Goal: Information Seeking & Learning: Learn about a topic

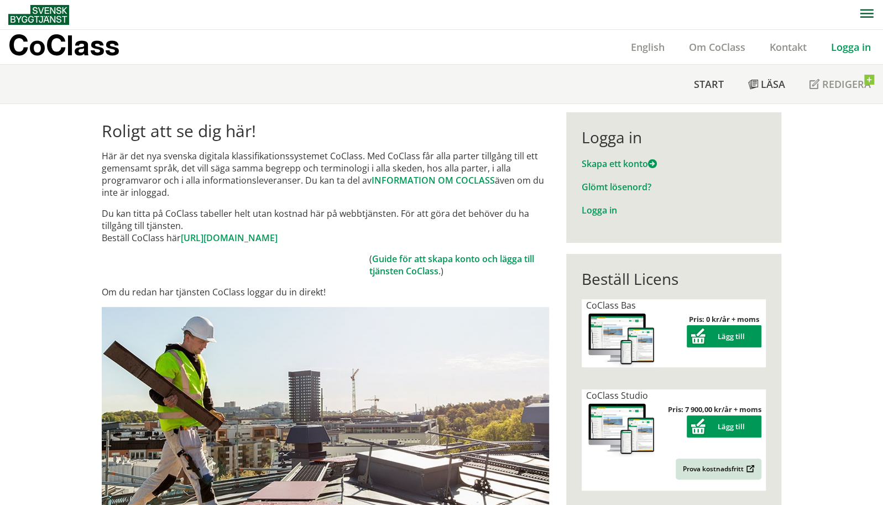
click at [839, 49] on link "Logga in" at bounding box center [851, 46] width 64 height 13
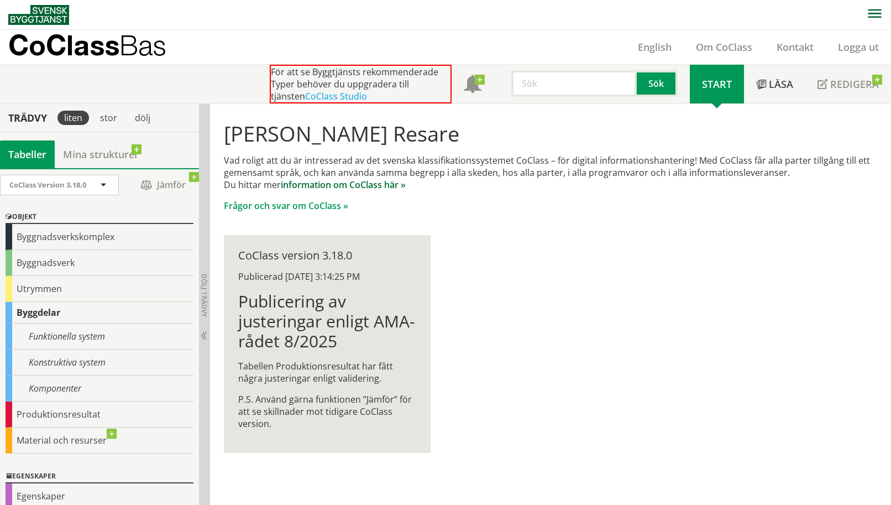
click at [361, 186] on link "information om CoClass här »" at bounding box center [343, 185] width 125 height 12
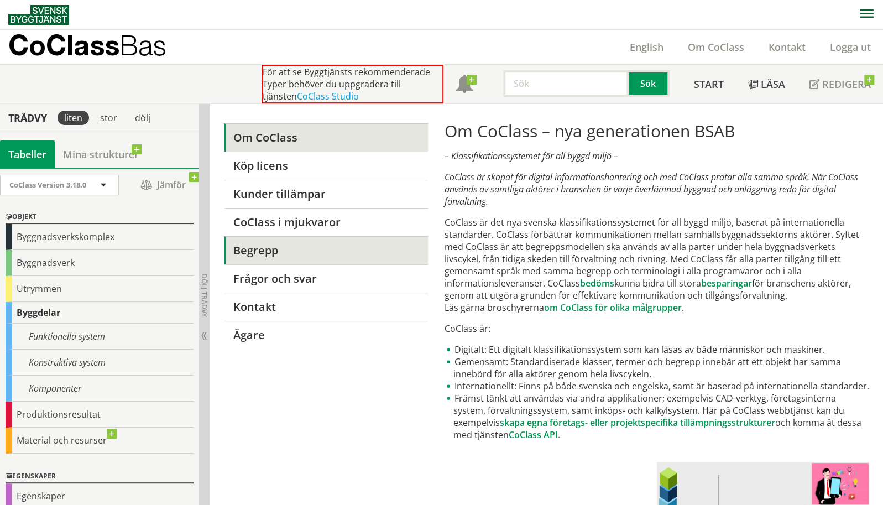
click at [320, 249] on link "Begrepp" at bounding box center [326, 250] width 205 height 28
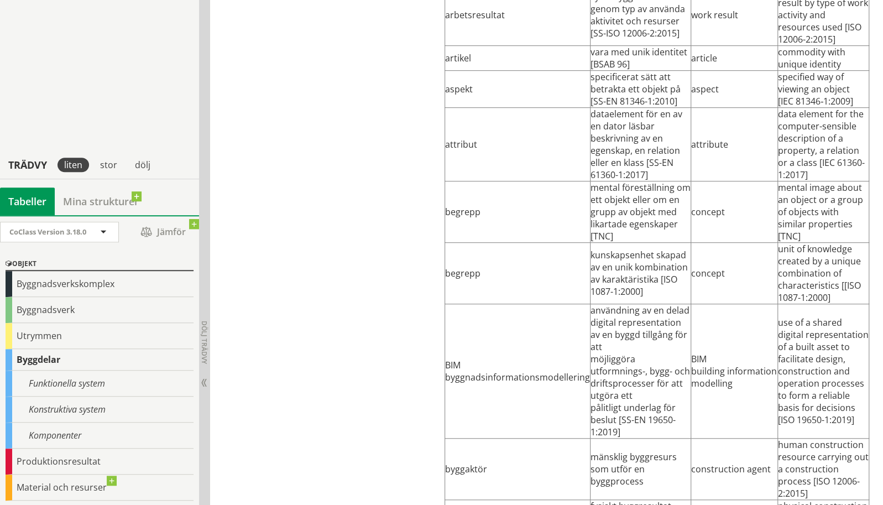
scroll to position [111, 0]
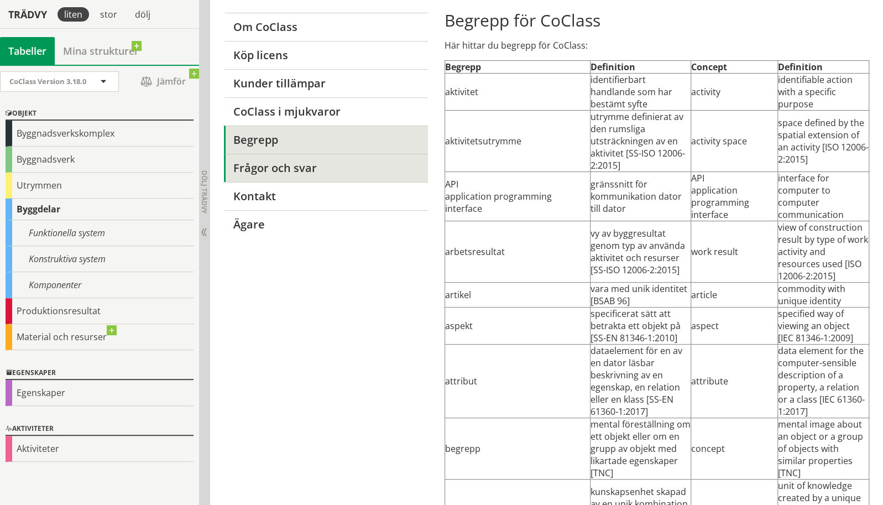
click at [317, 170] on link "Frågor och svar" at bounding box center [326, 168] width 205 height 28
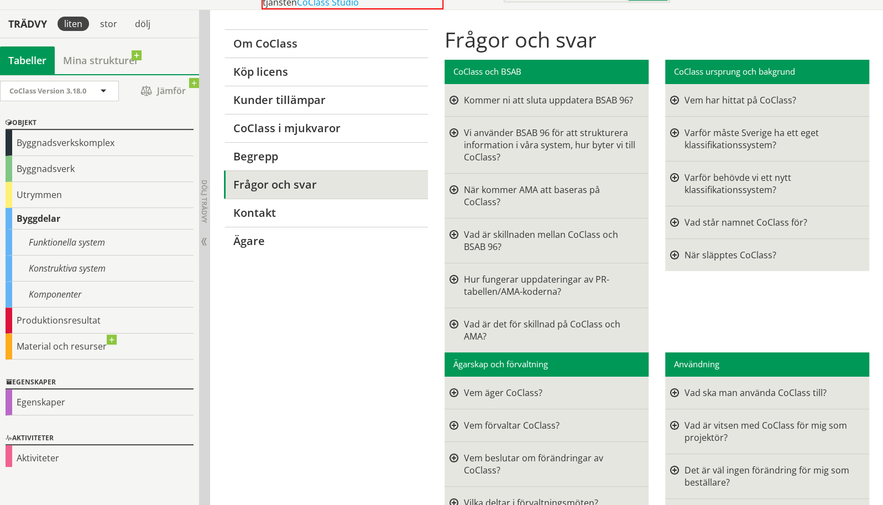
scroll to position [111, 0]
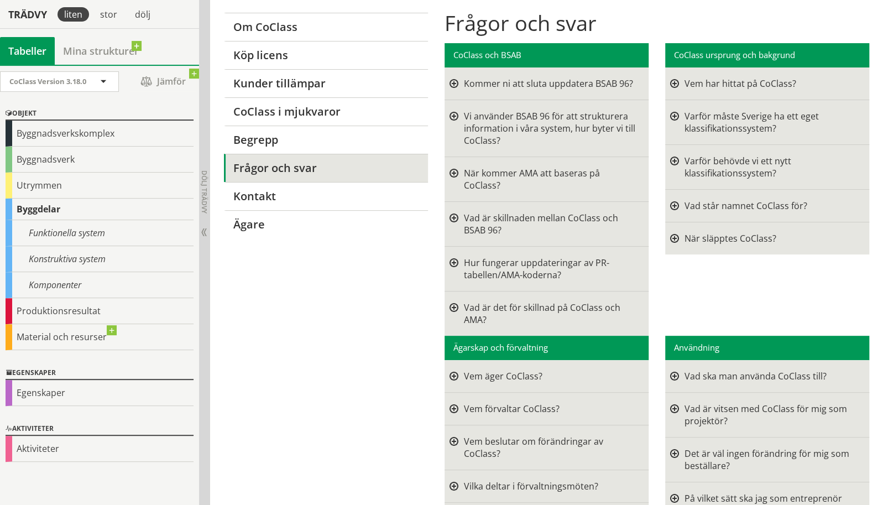
click at [454, 212] on div at bounding box center [453, 224] width 9 height 24
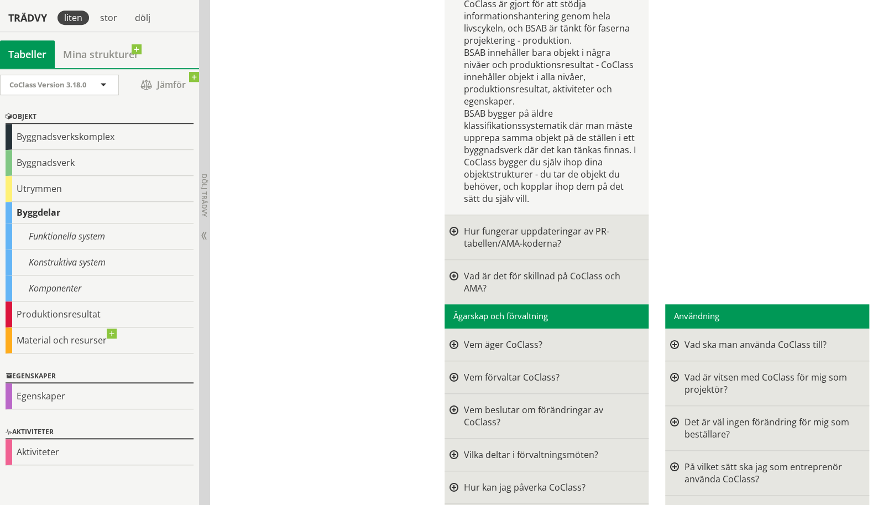
scroll to position [498, 0]
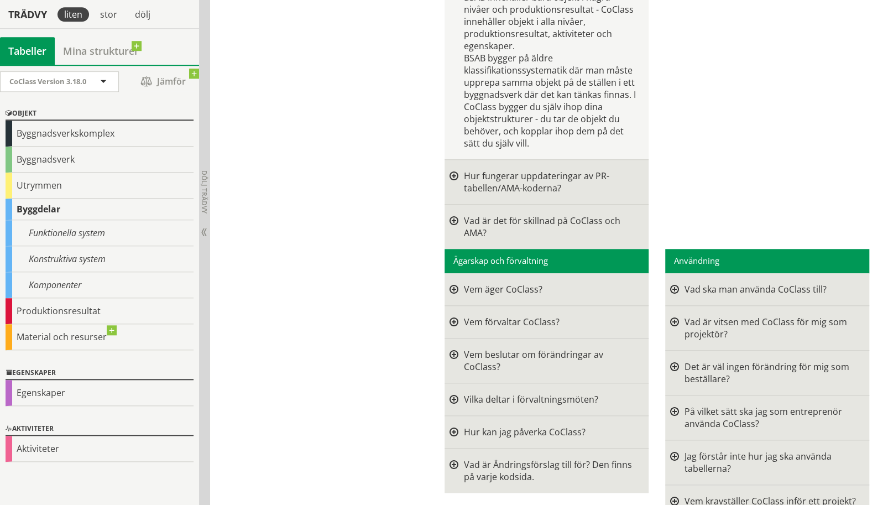
click at [452, 214] on div at bounding box center [453, 226] width 9 height 24
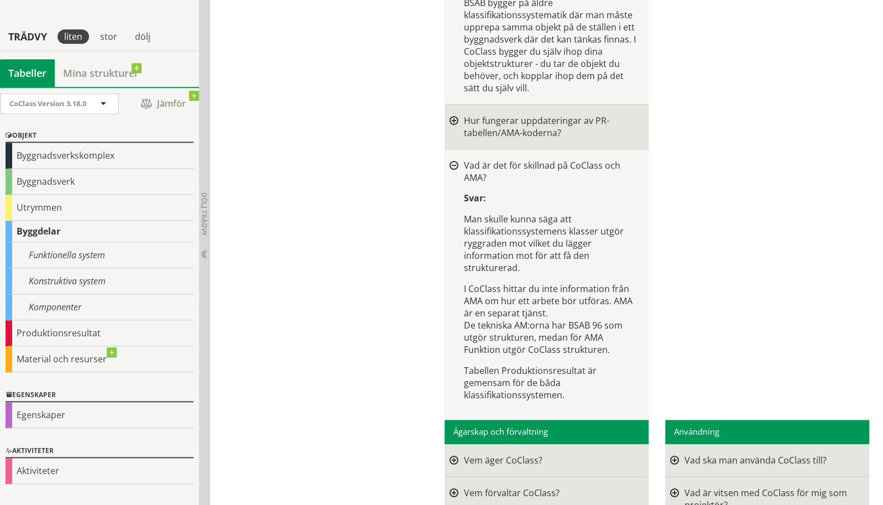
scroll to position [608, 0]
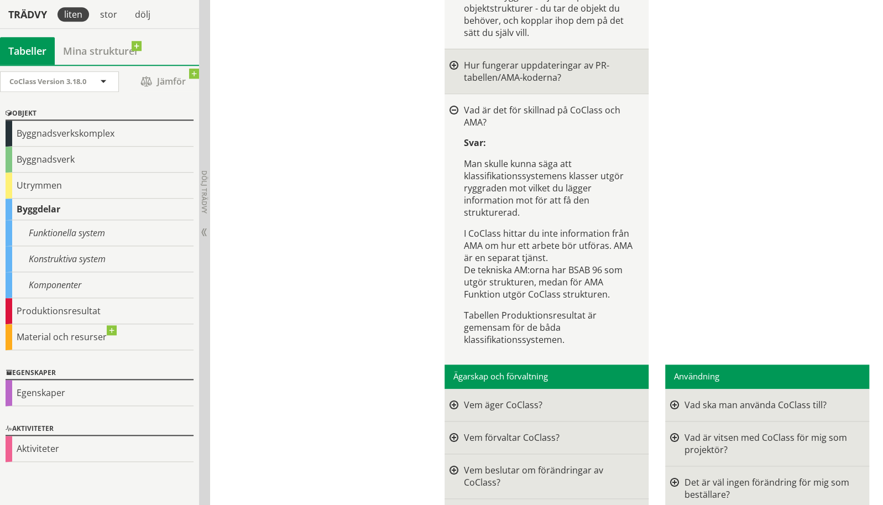
click at [452, 106] on div at bounding box center [453, 110] width 9 height 9
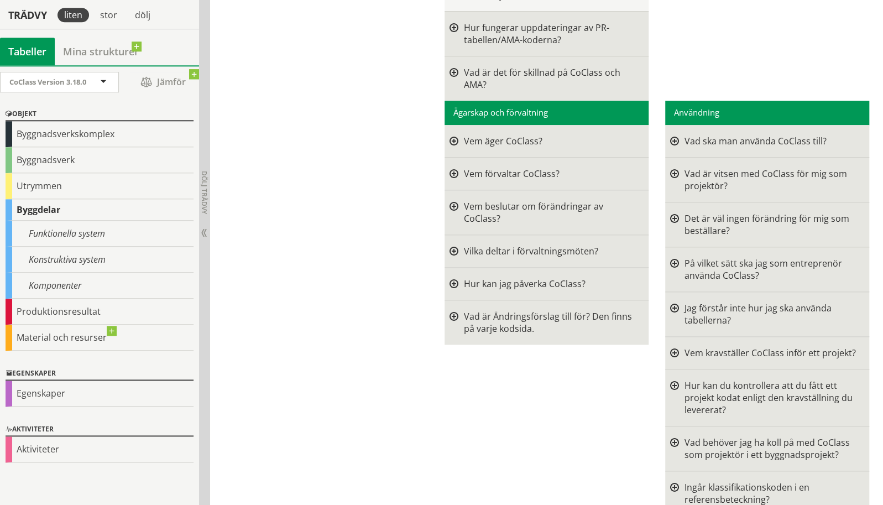
scroll to position [663, 0]
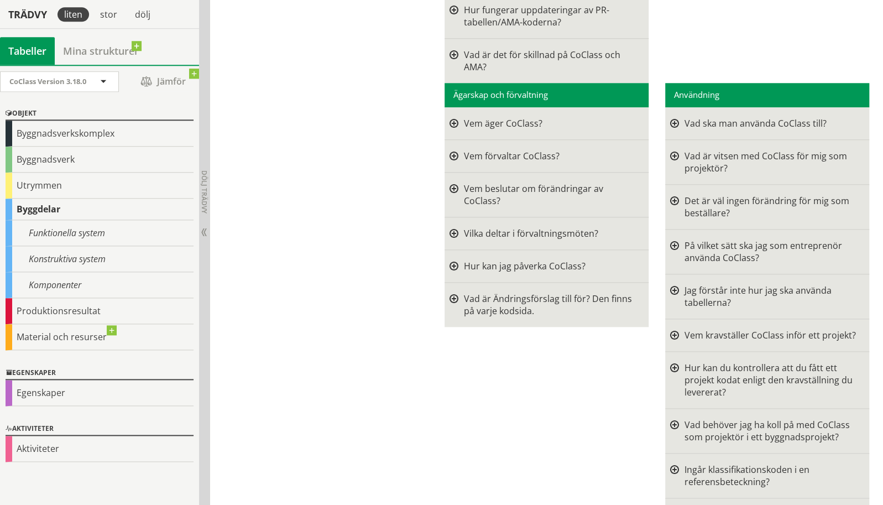
click at [675, 150] on div at bounding box center [674, 162] width 9 height 24
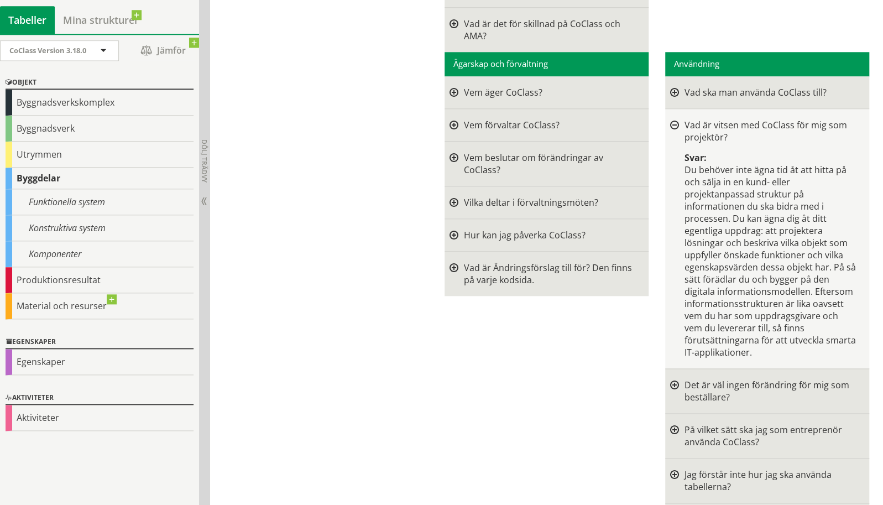
scroll to position [719, 0]
